Goal: Task Accomplishment & Management: Complete application form

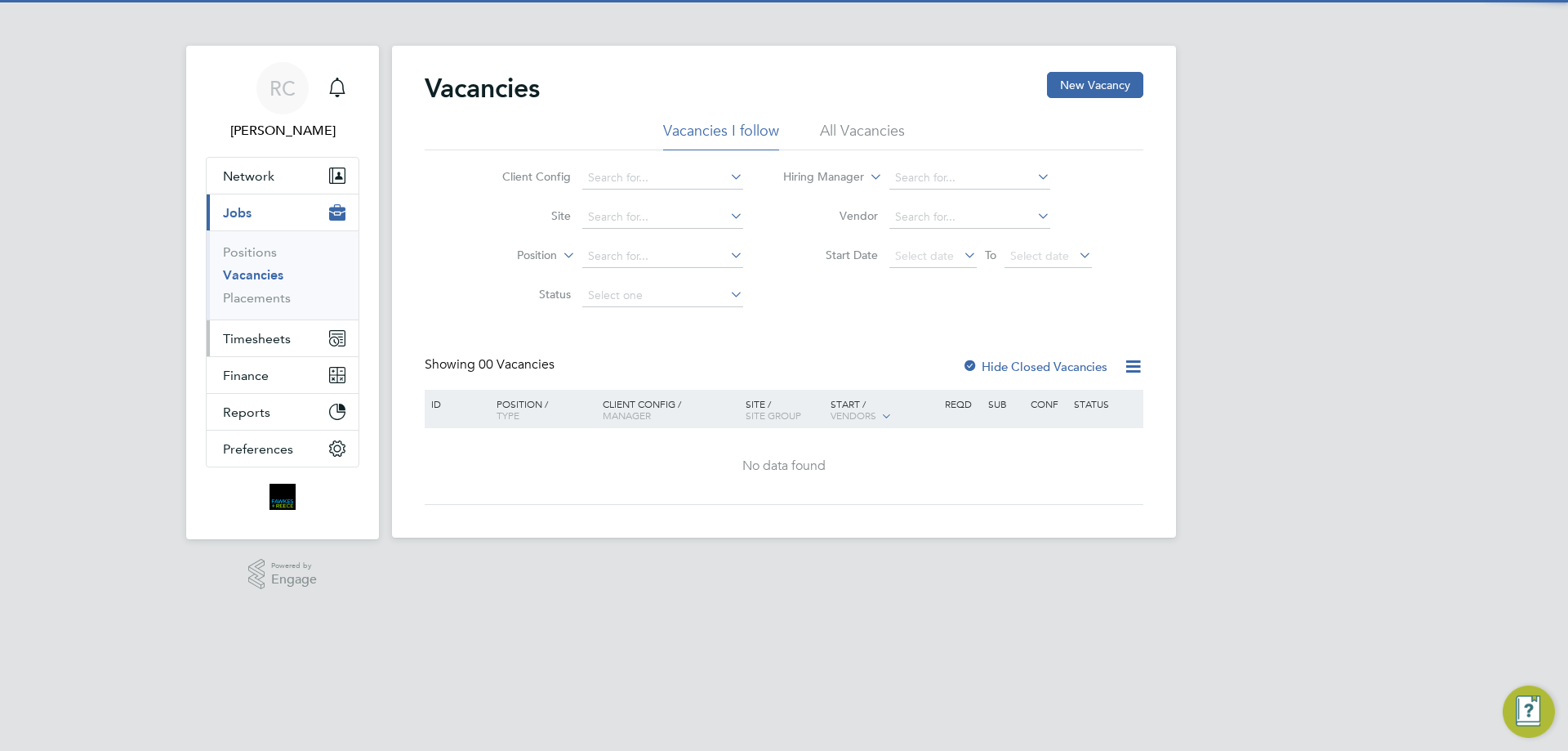
click at [278, 336] on span "Timesheets" at bounding box center [257, 339] width 68 height 16
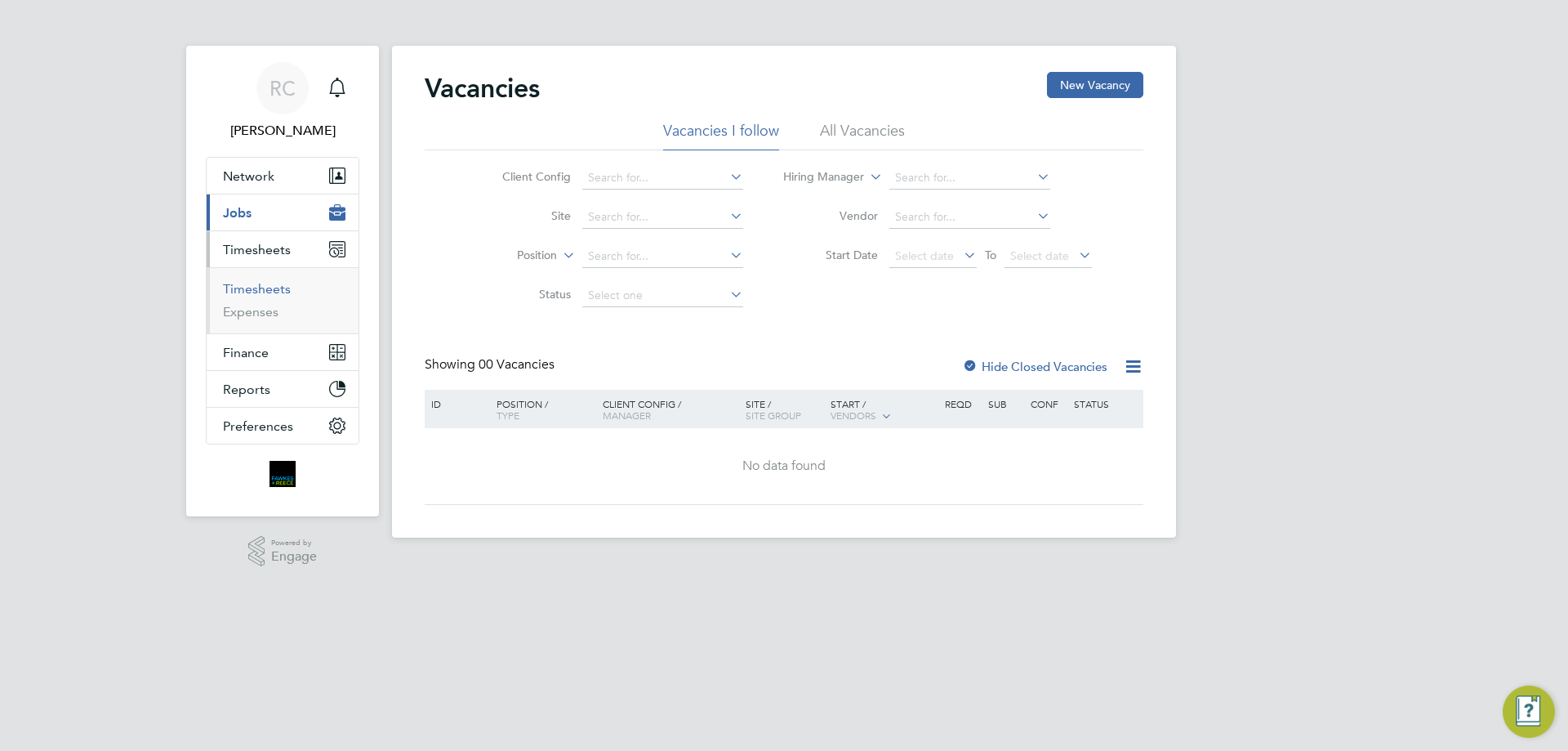
click at [270, 290] on link "Timesheets" at bounding box center [257, 289] width 68 height 16
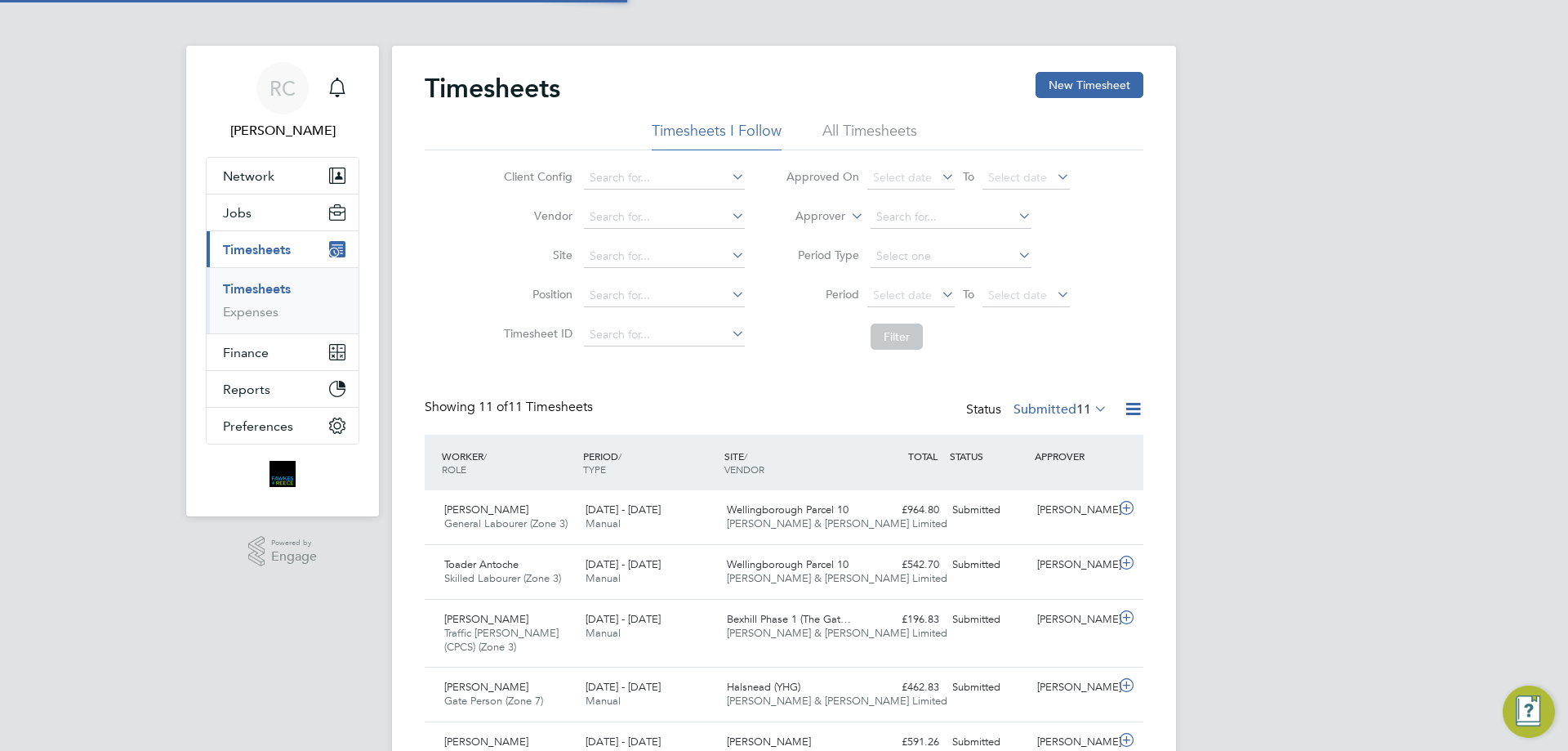
click at [884, 127] on li "All Timesheets" at bounding box center [869, 135] width 94 height 29
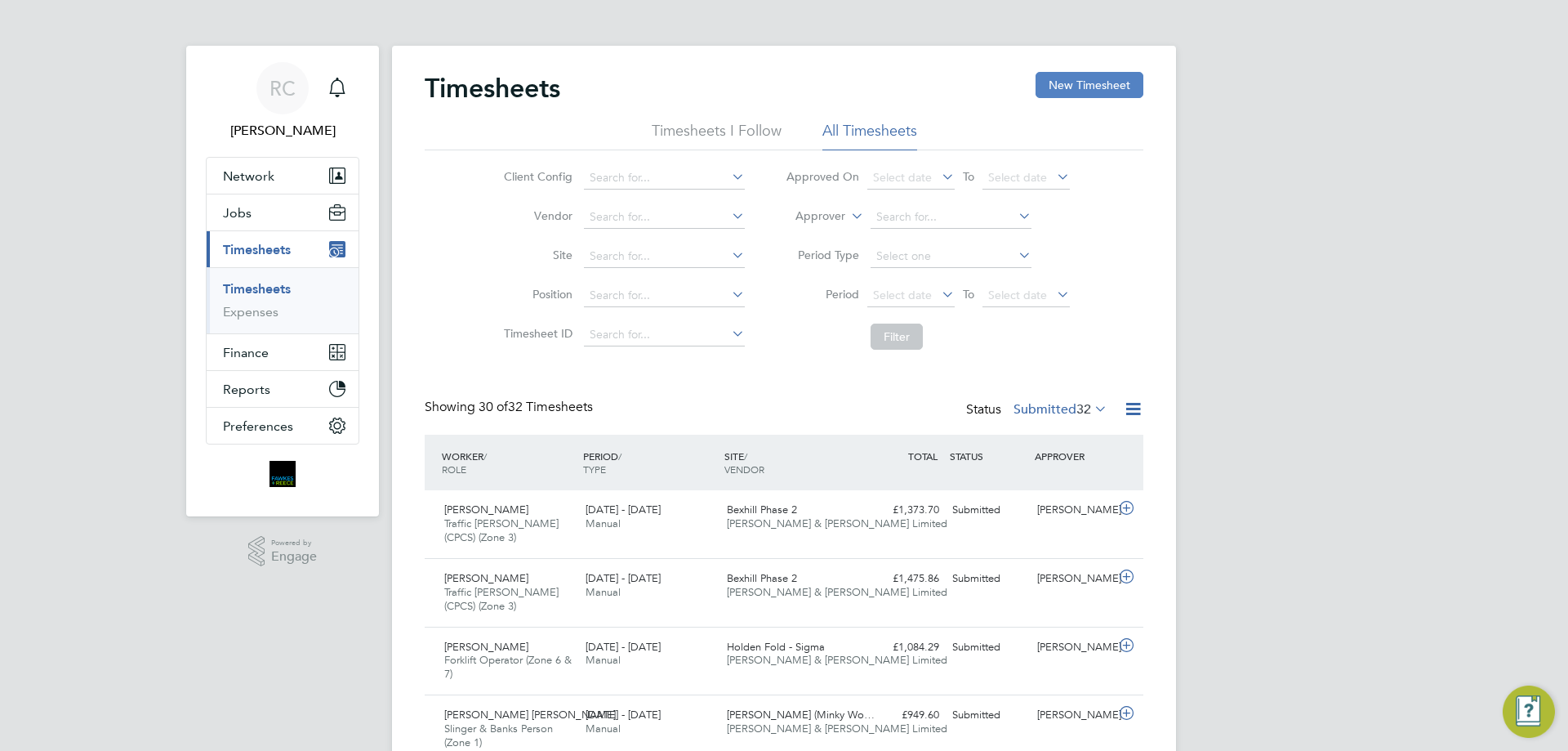
click at [1070, 87] on button "New Timesheet" at bounding box center [1090, 85] width 107 height 26
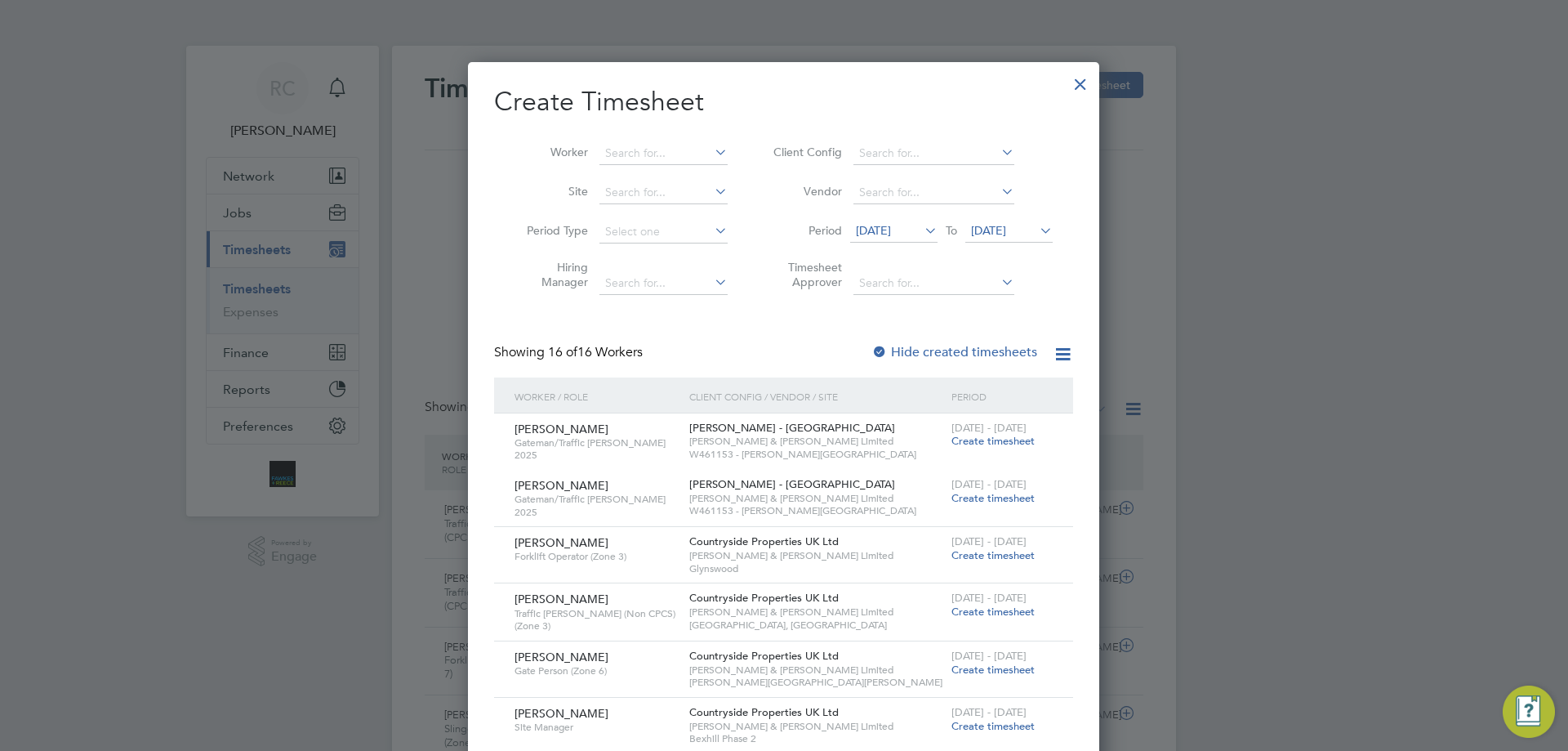
click at [985, 230] on span "[DATE]" at bounding box center [988, 230] width 36 height 15
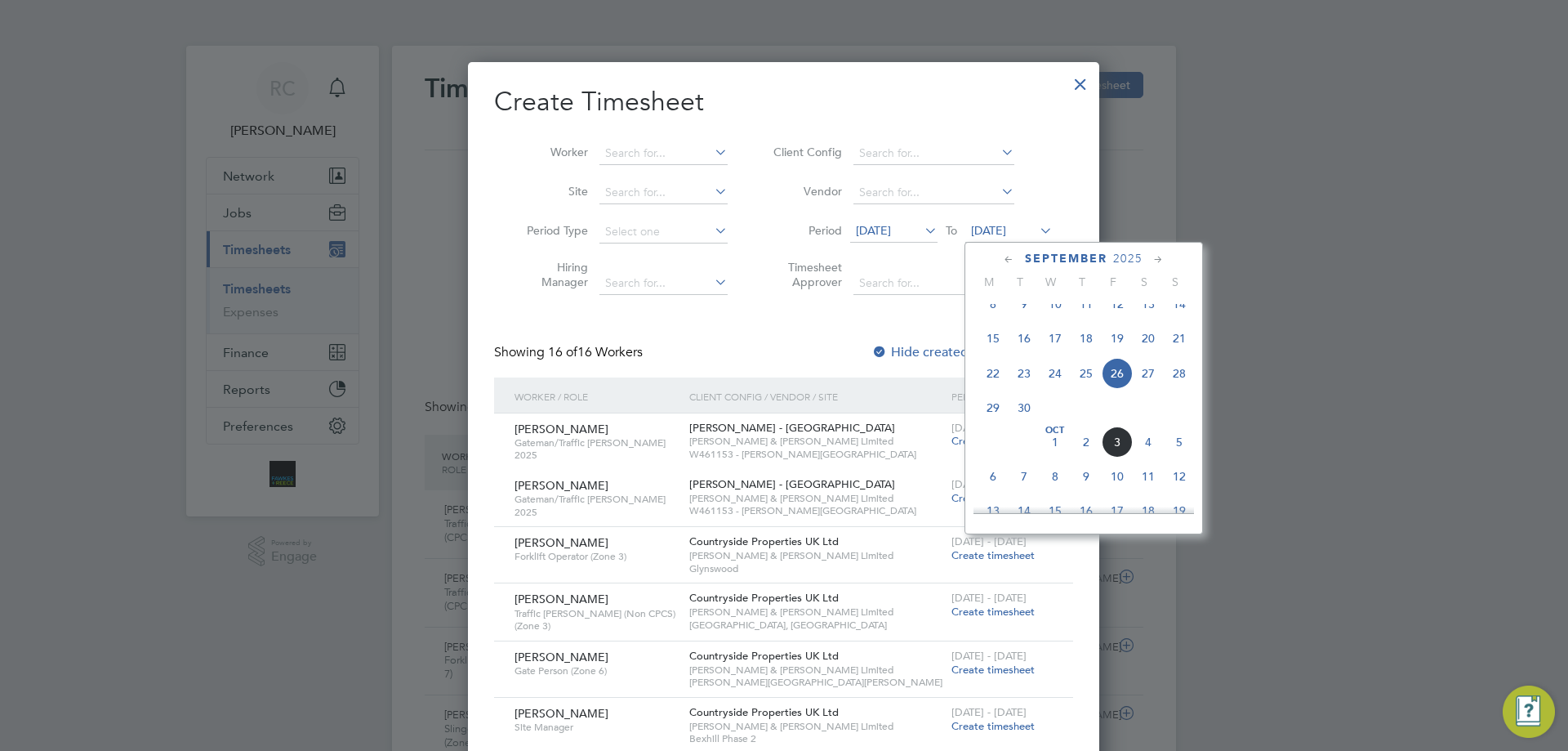
click at [1179, 458] on span "5" at bounding box center [1179, 442] width 31 height 31
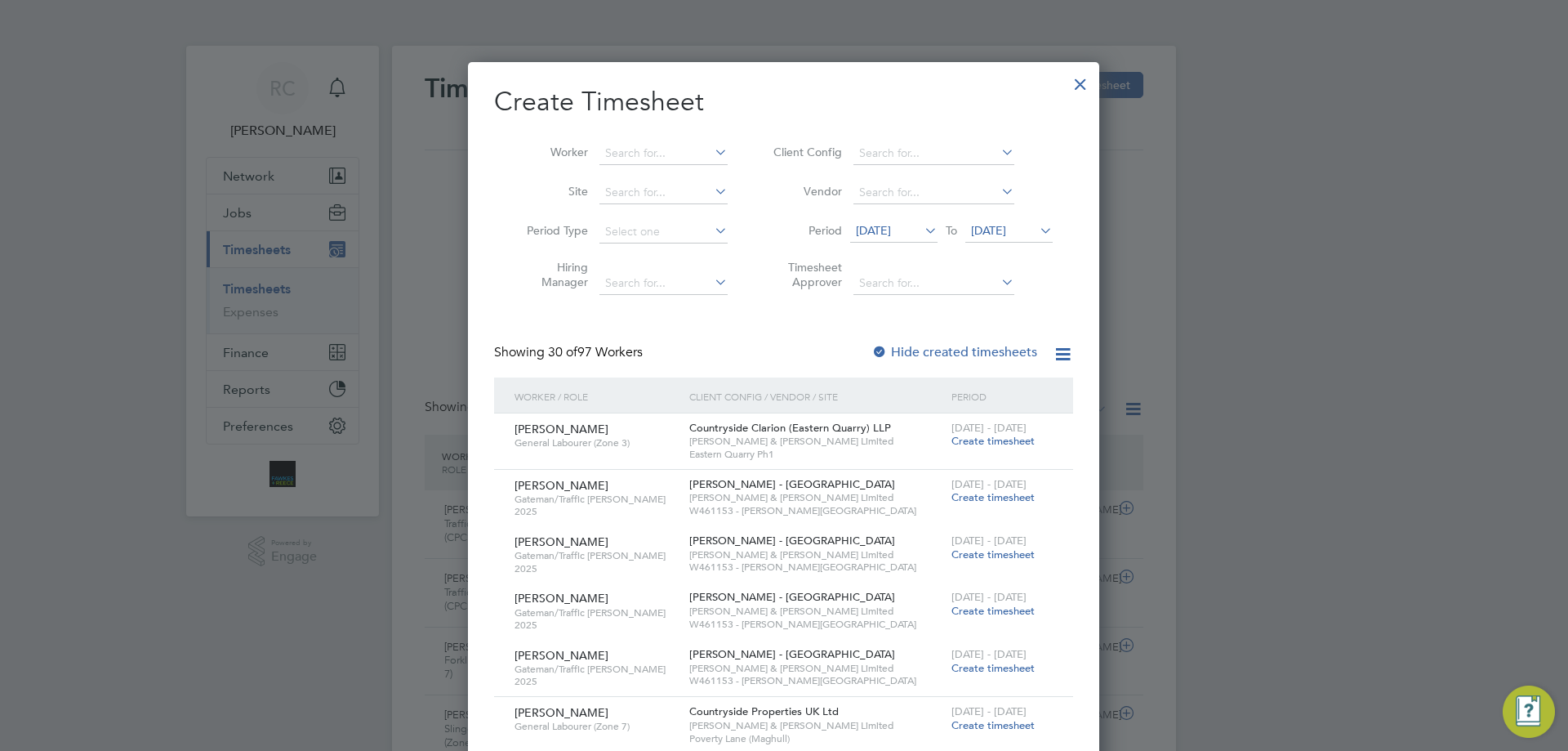
click at [886, 349] on div at bounding box center [879, 353] width 16 height 16
click at [614, 140] on li "Worker" at bounding box center [621, 153] width 254 height 39
click at [610, 152] on input at bounding box center [663, 153] width 128 height 23
click at [667, 173] on li "Dariu sz [PERSON_NAME]" at bounding box center [673, 174] width 149 height 22
type input "[PERSON_NAME]"
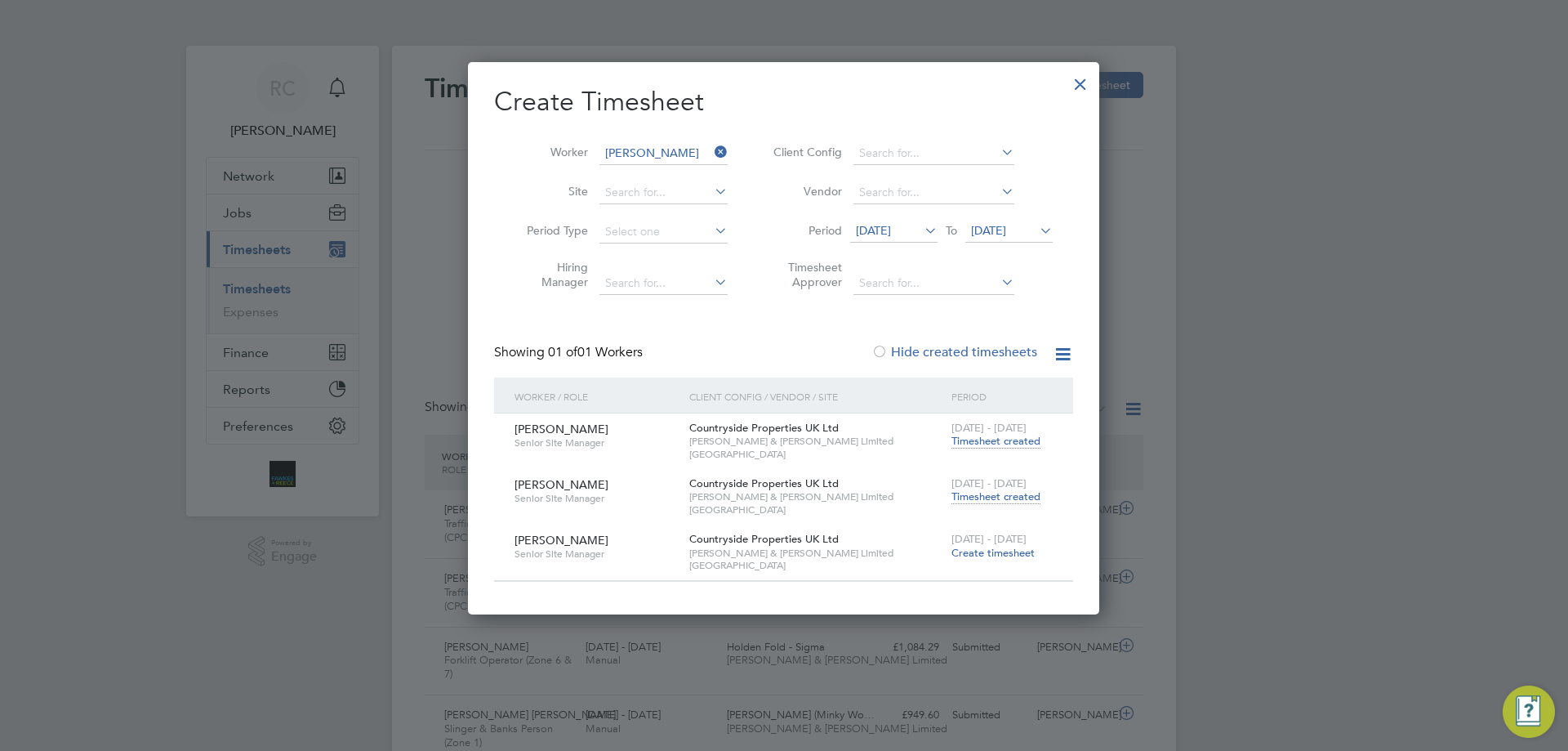
click at [987, 496] on span "Timesheet created" at bounding box center [996, 496] width 89 height 15
